Goal: Information Seeking & Learning: Learn about a topic

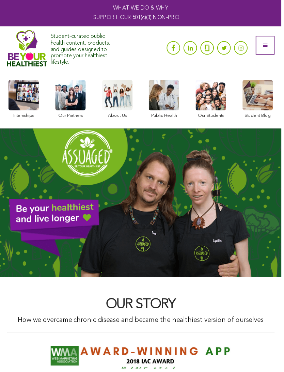
click at [176, 94] on link at bounding box center [165, 100] width 31 height 39
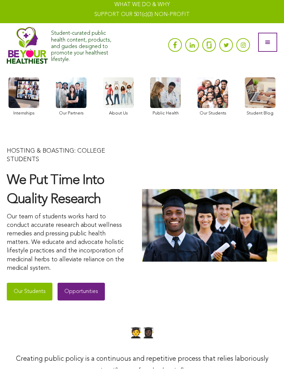
scroll to position [1, 0]
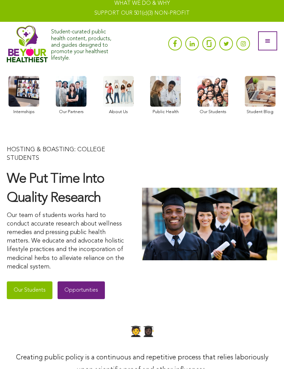
click at [86, 290] on link "Opportunities" at bounding box center [80, 293] width 47 height 18
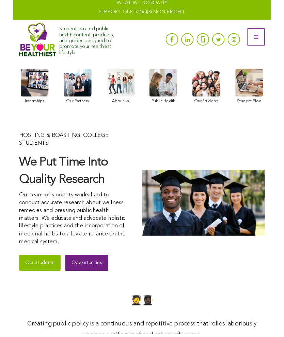
scroll to position [32, 0]
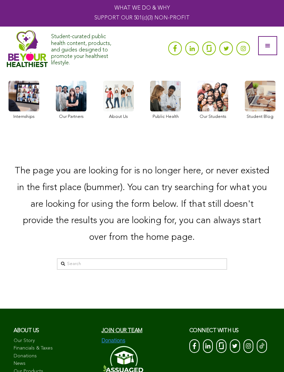
click at [26, 104] on link at bounding box center [24, 100] width 31 height 39
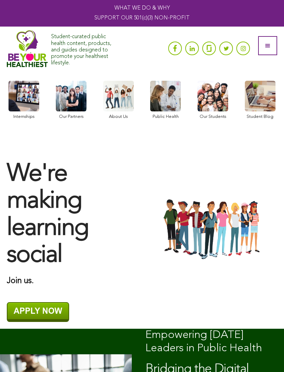
click at [129, 95] on link at bounding box center [118, 100] width 31 height 39
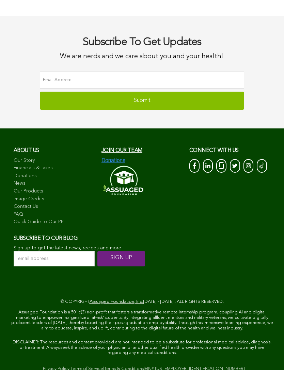
scroll to position [1717, 0]
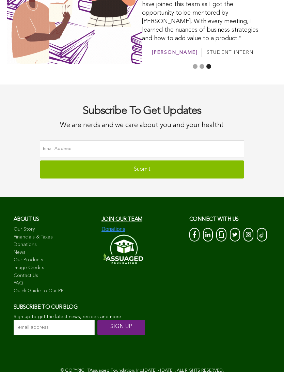
click at [28, 226] on link "Our Story" at bounding box center [54, 229] width 81 height 7
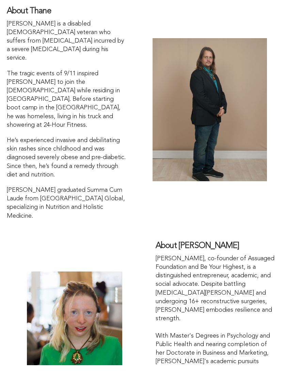
scroll to position [759, 0]
click at [262, 286] on p "[PERSON_NAME], co-founder of Assuaged Foundation and Be Your Highest, is a dist…" at bounding box center [215, 359] width 121 height 197
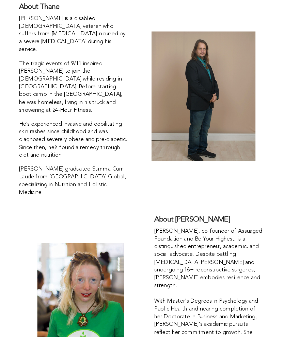
scroll to position [768, 0]
